Goal: Information Seeking & Learning: Learn about a topic

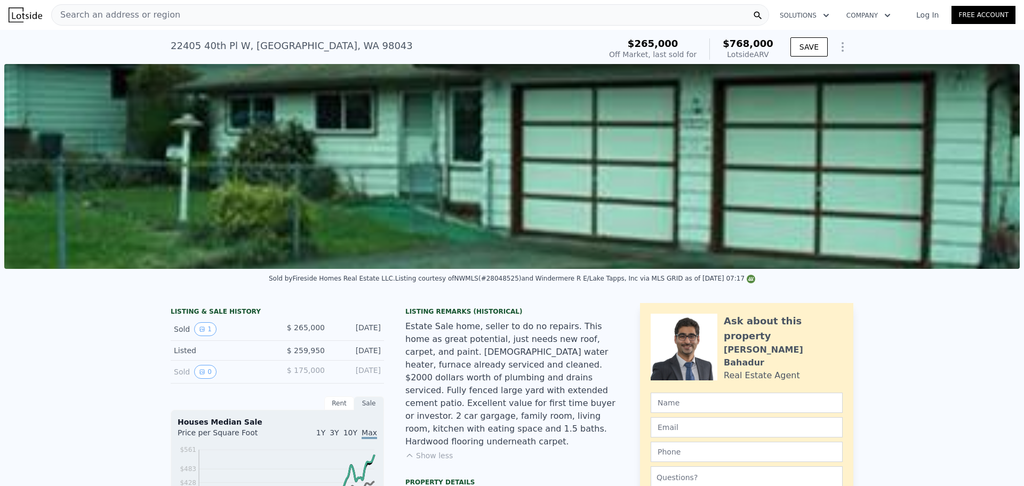
click at [220, 19] on div "Search an address or region" at bounding box center [410, 14] width 718 height 21
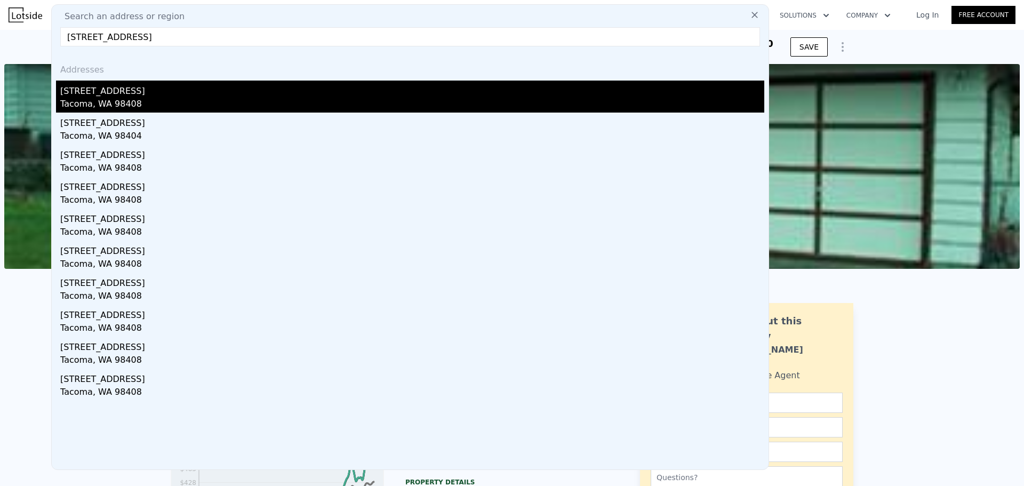
type input "[STREET_ADDRESS]"
click at [153, 102] on div "Tacoma, WA 98408" at bounding box center [412, 105] width 704 height 15
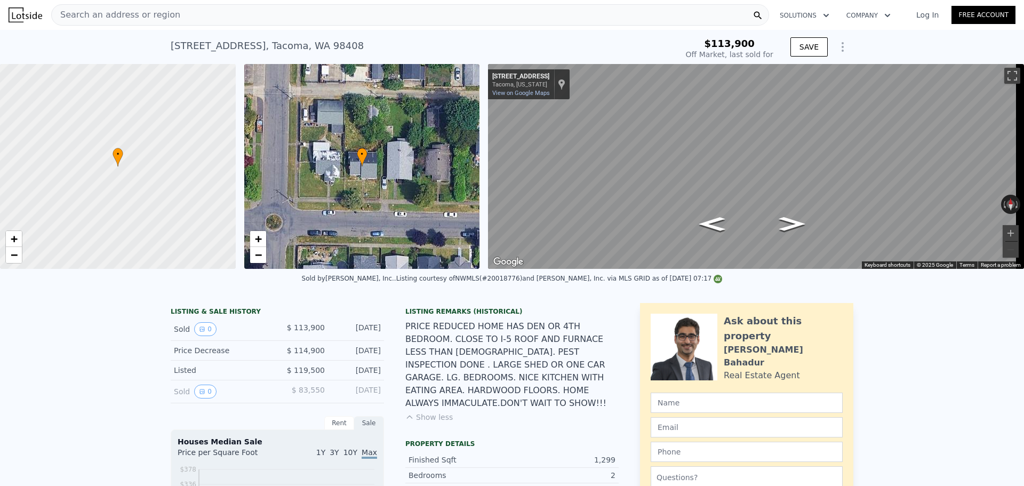
scroll to position [0, 4]
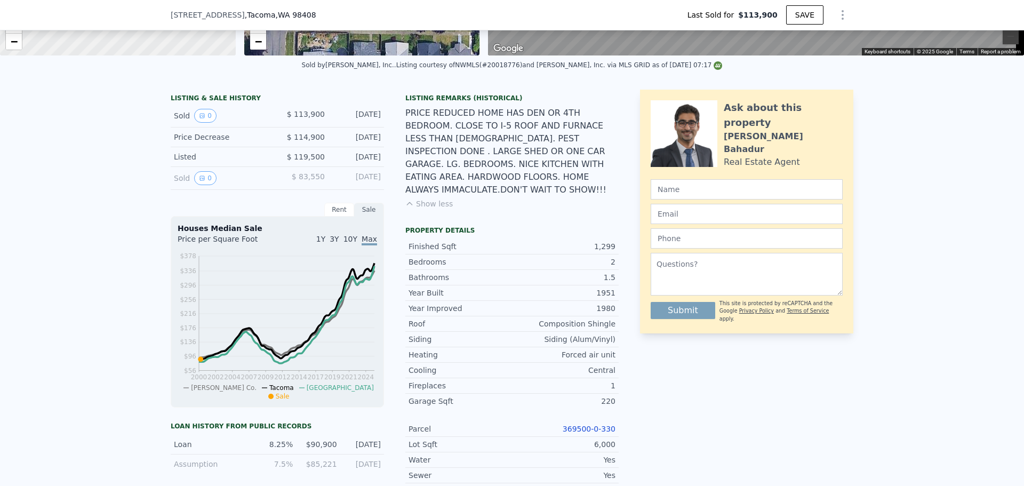
type input "$ 452,000"
type input "$ 296,065"
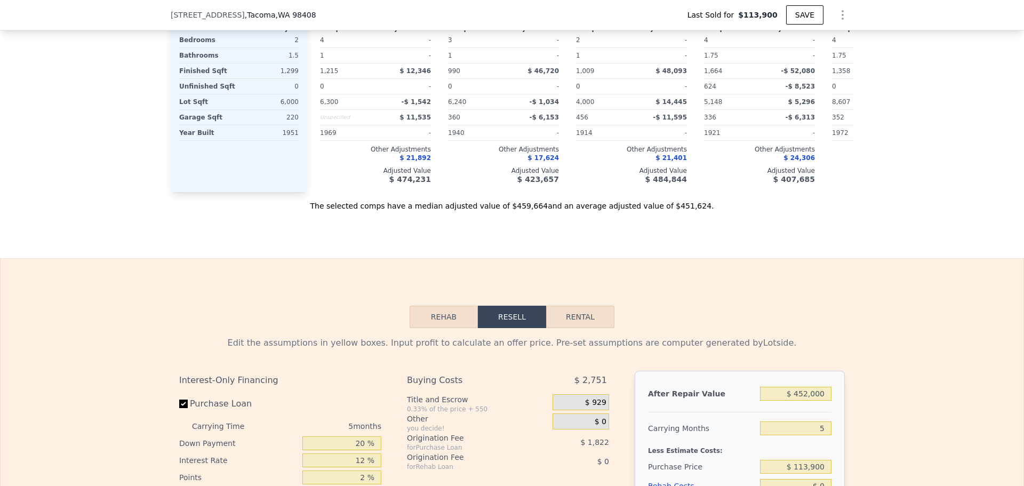
scroll to position [1703, 0]
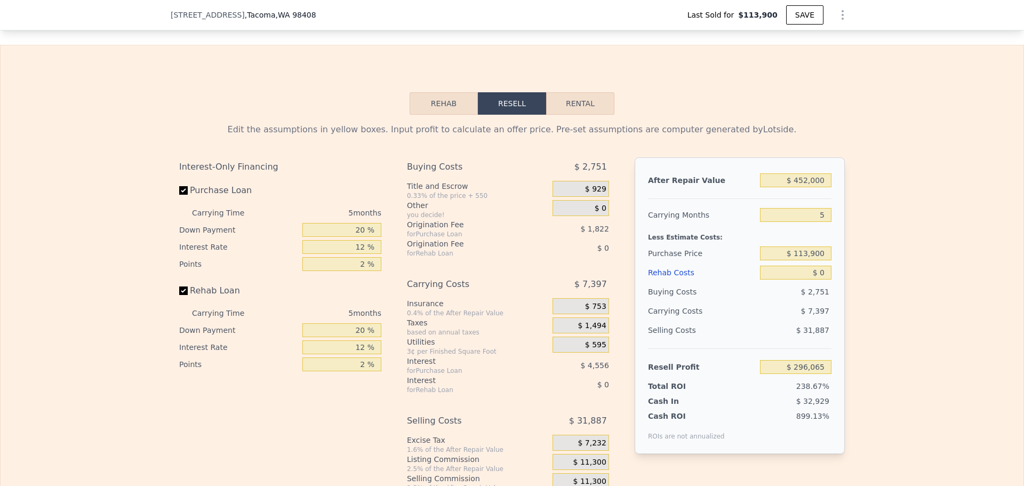
click at [453, 102] on button "Rehab" at bounding box center [444, 103] width 68 height 22
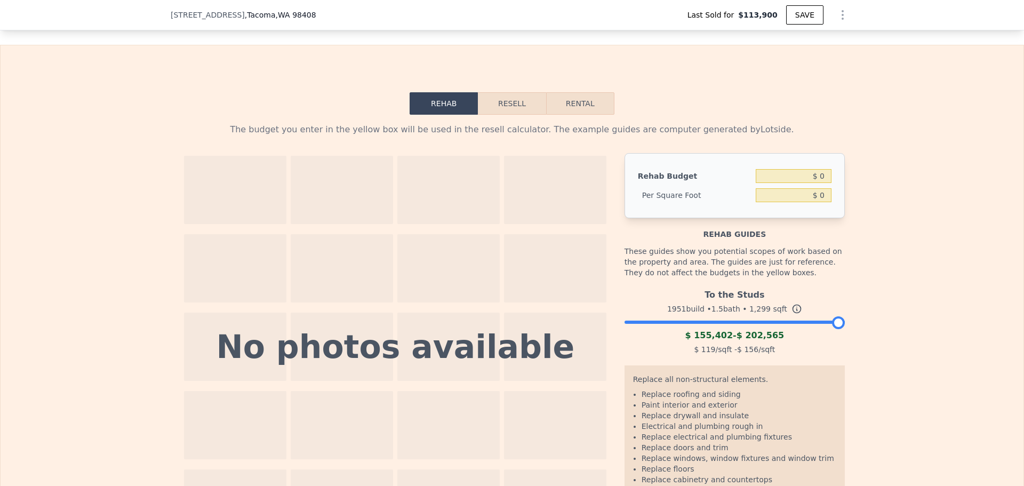
click at [771, 330] on div "To the Studs 1951 build • 1.5 bath • 1,299 sqft $ 155,402 - $ 202,565 $ 119 /sq…" at bounding box center [735, 320] width 220 height 73
click at [798, 323] on div at bounding box center [735, 319] width 220 height 6
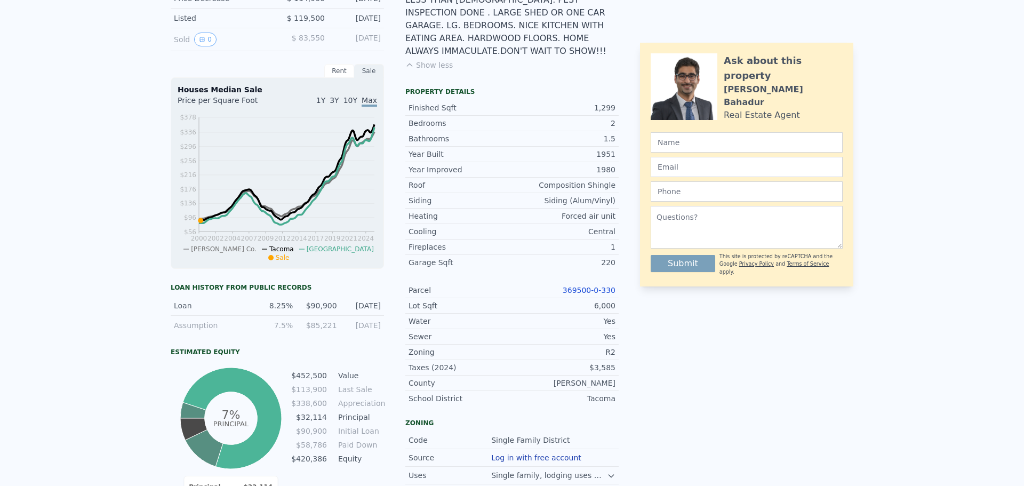
scroll to position [0, 0]
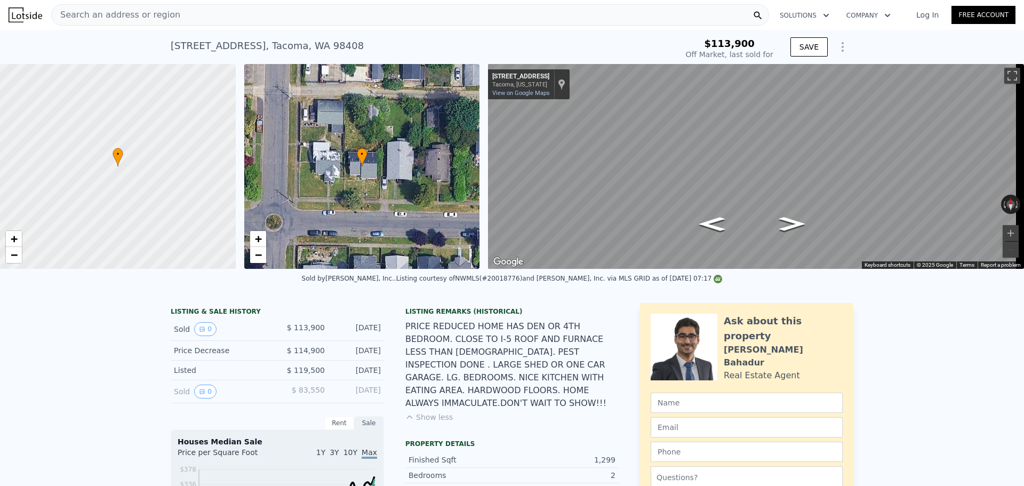
click at [196, 18] on div "Search an address or region" at bounding box center [410, 14] width 718 height 21
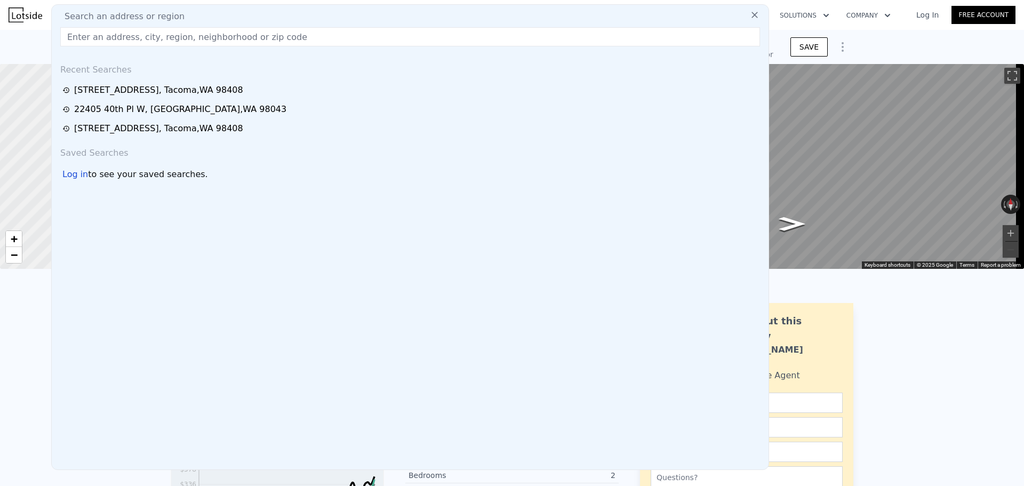
type input "[STREET_ADDRESS]"
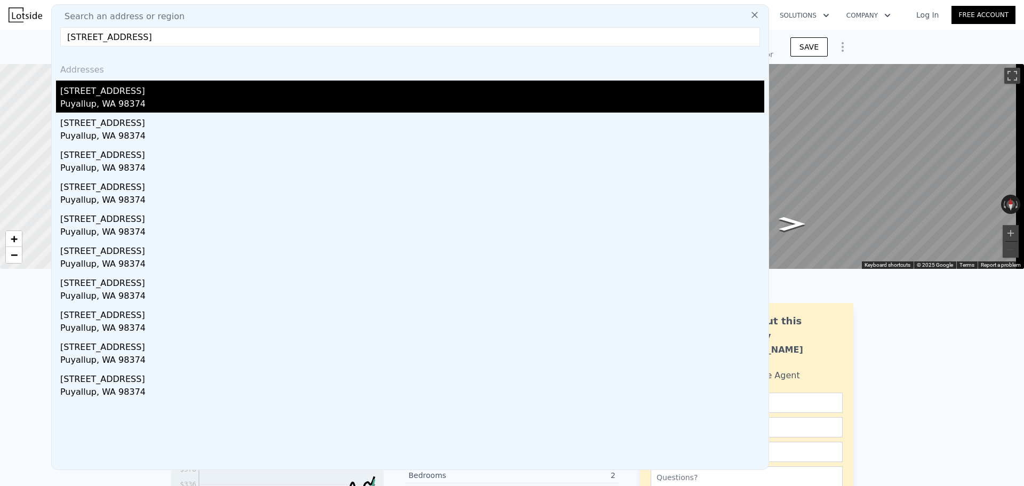
click at [189, 87] on div "[STREET_ADDRESS]" at bounding box center [412, 89] width 704 height 17
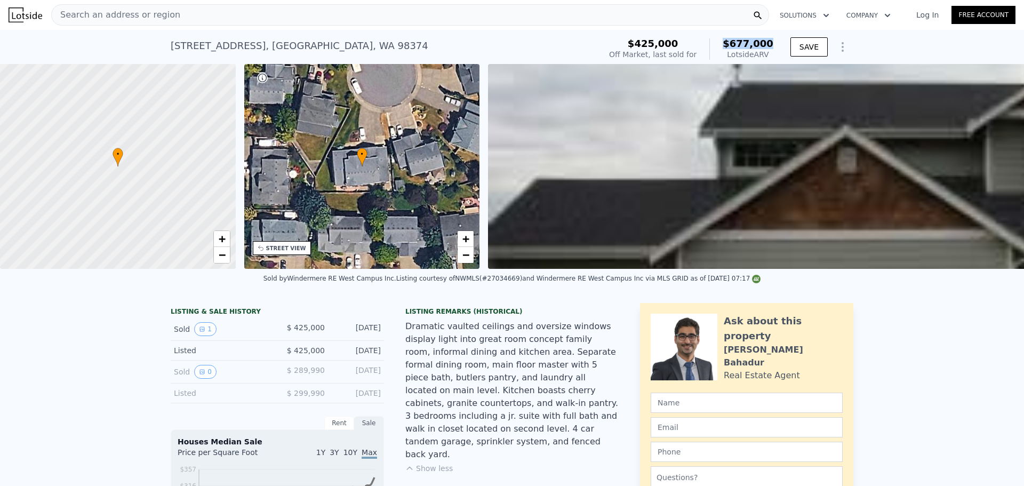
drag, startPoint x: 729, startPoint y: 43, endPoint x: 773, endPoint y: 45, distance: 43.8
click at [773, 45] on div "$425,000 Off Market, last sold for $677,000 Lotside ARV" at bounding box center [691, 49] width 173 height 30
copy span "$677,000"
